Goal: Task Accomplishment & Management: Manage account settings

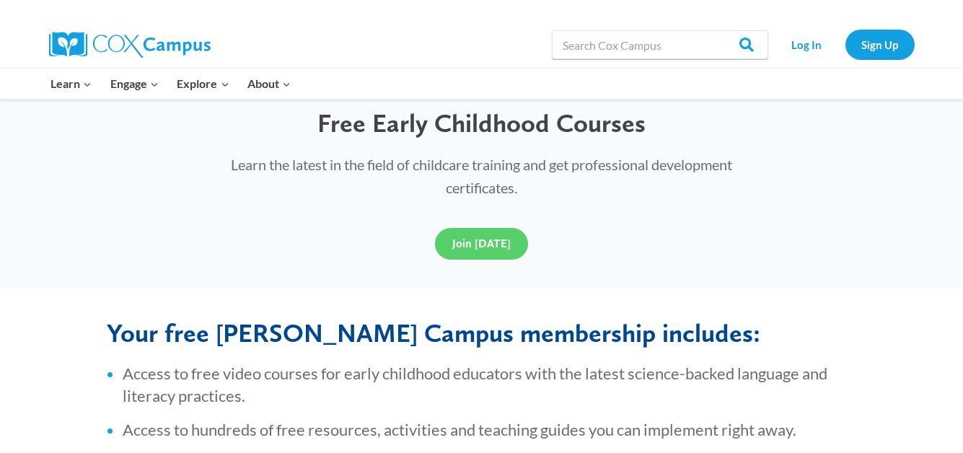
scroll to position [216, 0]
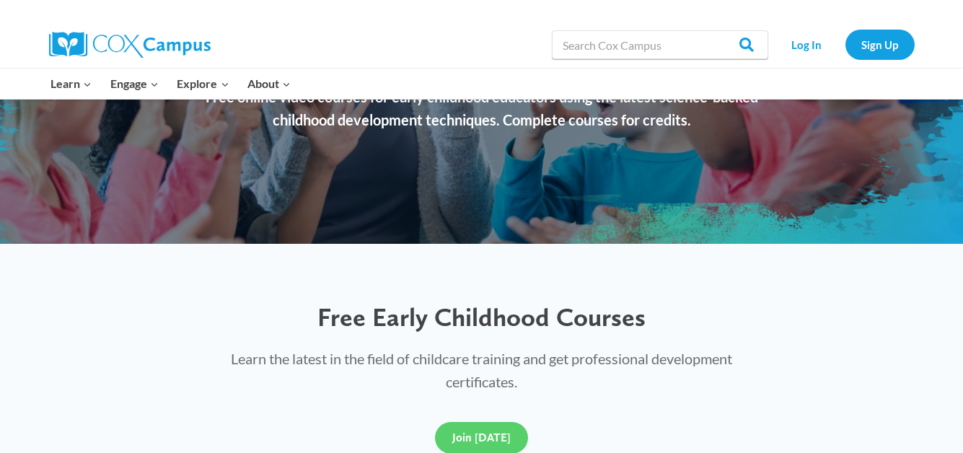
drag, startPoint x: 762, startPoint y: 1, endPoint x: 823, endPoint y: 66, distance: 89.3
click at [823, 66] on div "Log In Sign Up" at bounding box center [844, 45] width 139 height 46
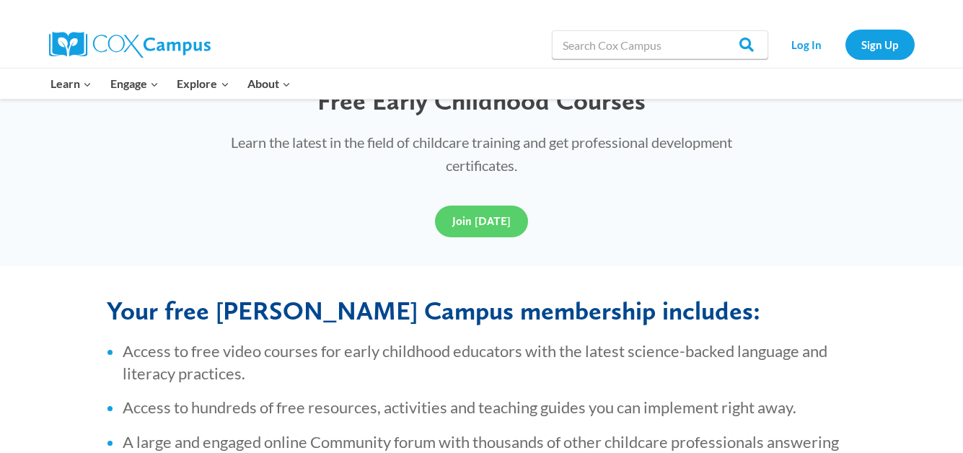
scroll to position [0, 0]
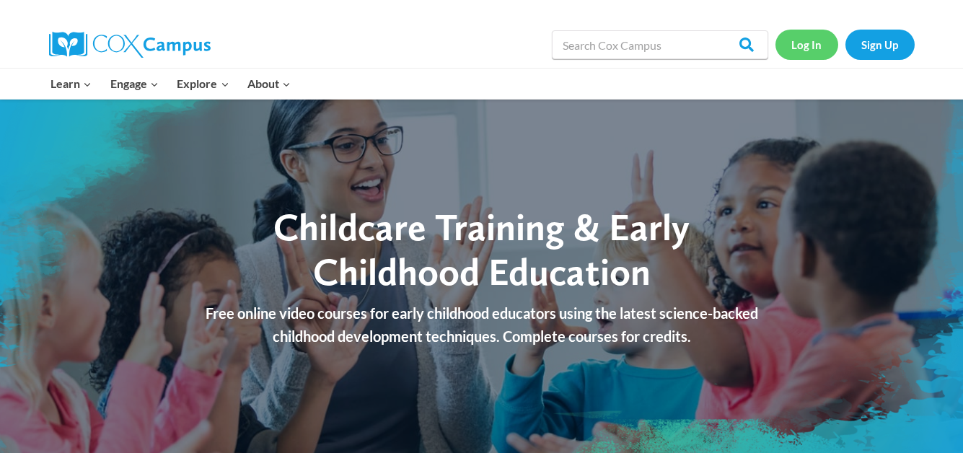
click at [807, 43] on link "Log In" at bounding box center [806, 45] width 63 height 30
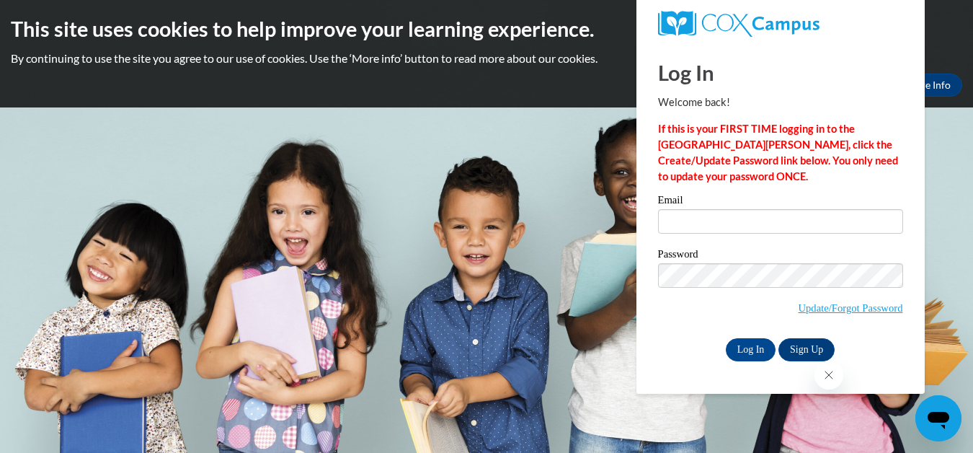
click at [759, 231] on input "Email" at bounding box center [780, 221] width 245 height 25
type input "zorystrassler!&@[DOMAIN_NAME]"
click at [748, 343] on input "Log In" at bounding box center [751, 349] width 50 height 23
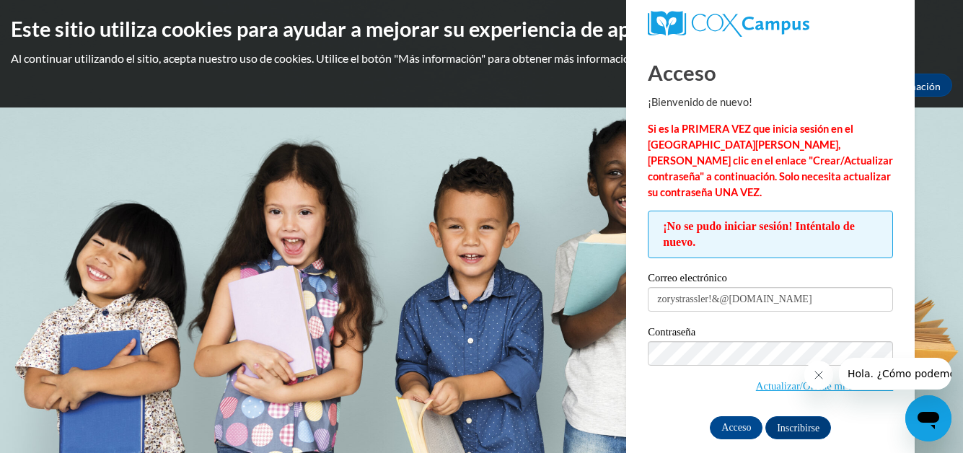
click at [817, 372] on icon "Cerrar mensaje de la empresa" at bounding box center [818, 375] width 12 height 12
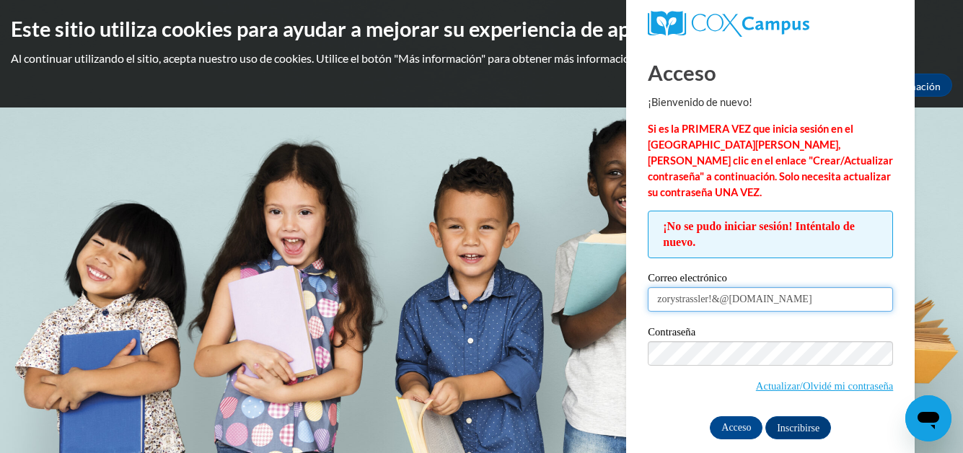
click at [724, 287] on input "zorystrassler!&@gmail.com" at bounding box center [769, 299] width 245 height 25
type input "[EMAIL_ADDRESS][DOMAIN_NAME]"
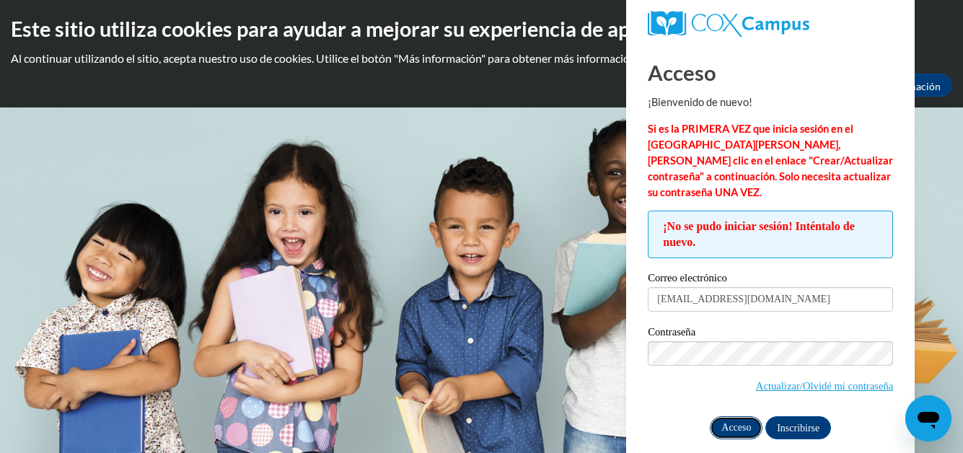
click at [735, 416] on input "Acceso" at bounding box center [735, 427] width 53 height 23
click at [770, 380] on font "Actualizar/Olvidé mi contraseña" at bounding box center [824, 386] width 137 height 12
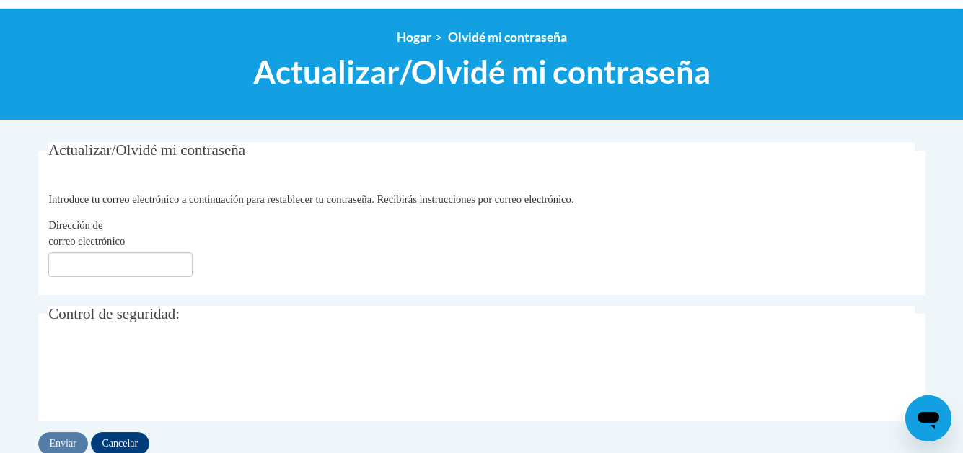
scroll to position [216, 0]
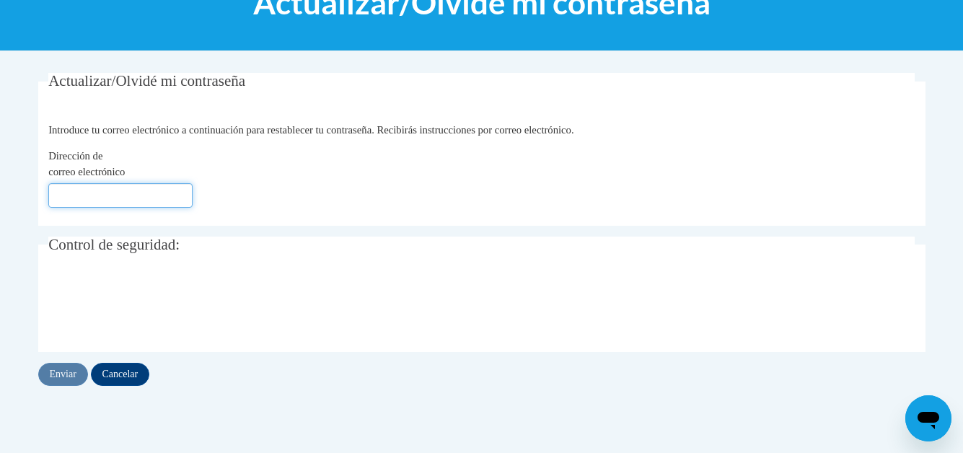
click at [138, 208] on input "Dirección de correo electrónico" at bounding box center [120, 195] width 144 height 25
type input "[EMAIL_ADDRESS][DOMAIN_NAME]"
click at [71, 386] on input "Enviar" at bounding box center [63, 374] width 50 height 23
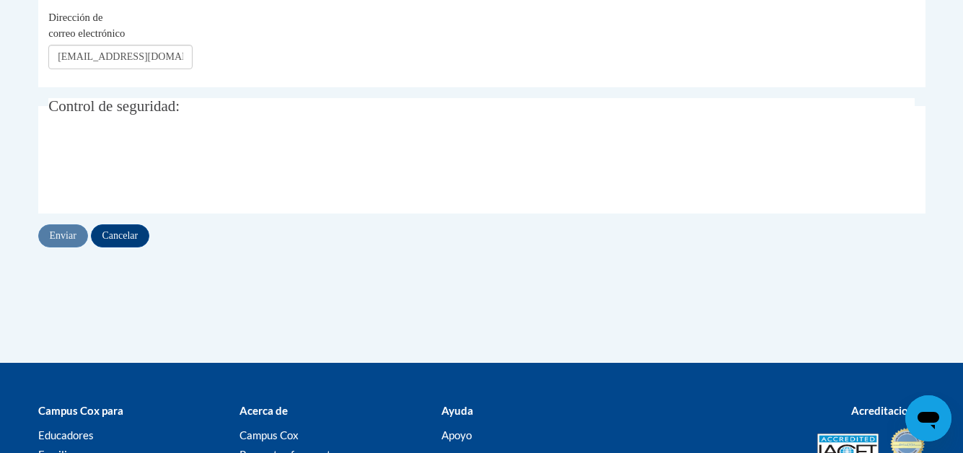
scroll to position [433, 0]
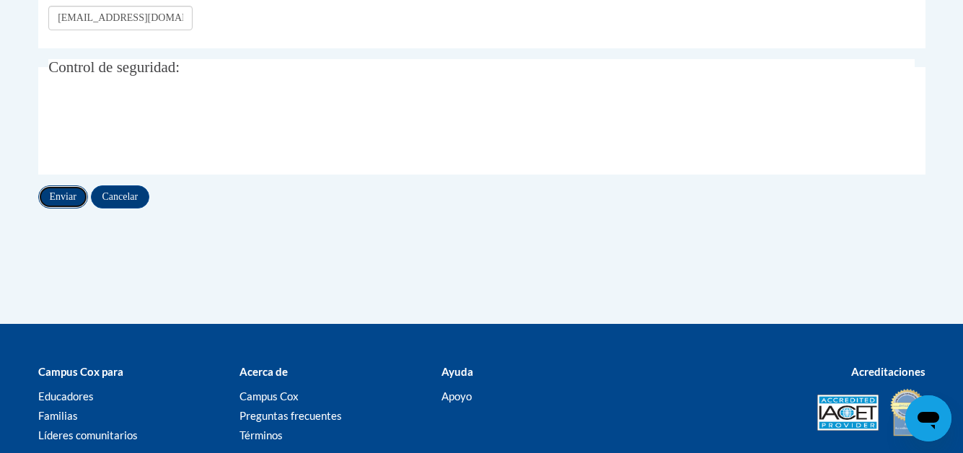
click at [70, 208] on input "Enviar" at bounding box center [63, 196] width 50 height 23
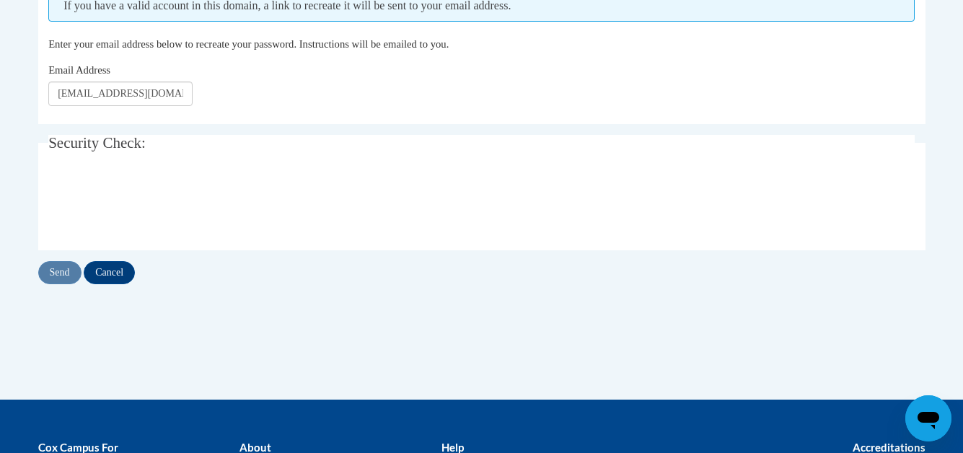
scroll to position [288, 0]
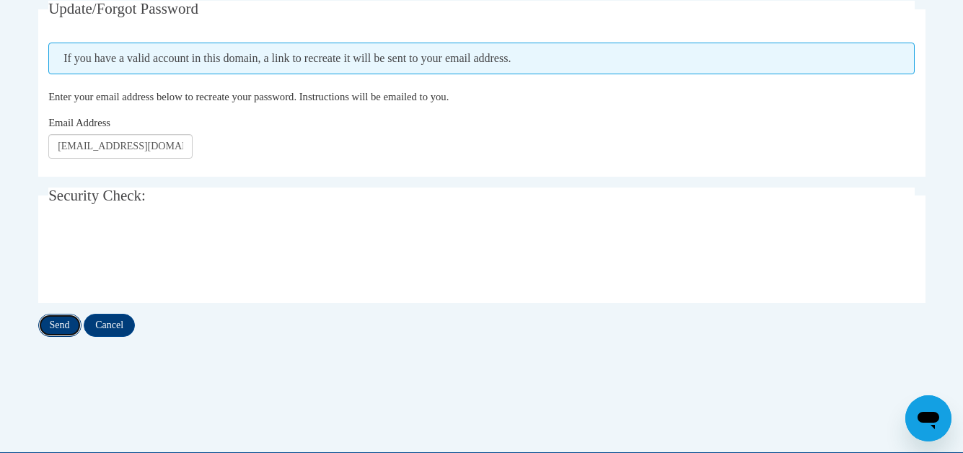
click at [60, 325] on input "Send" at bounding box center [59, 325] width 43 height 23
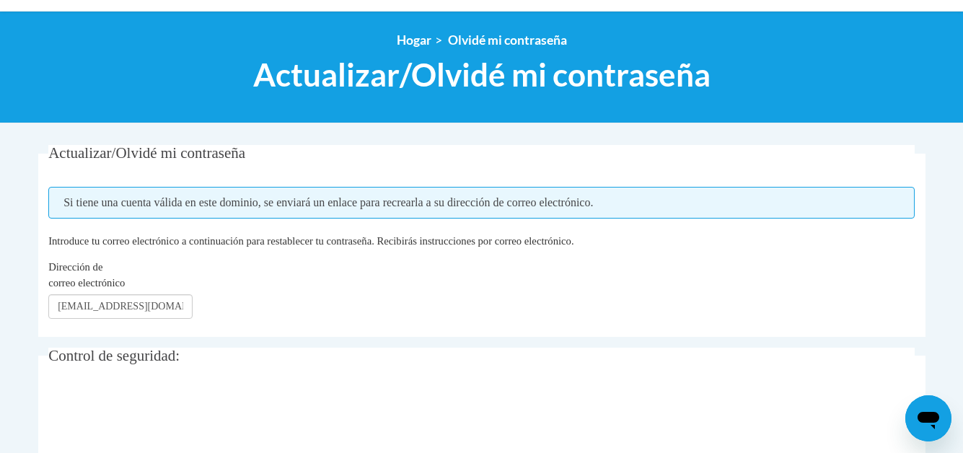
scroll to position [216, 0]
